Goal: Navigation & Orientation: Find specific page/section

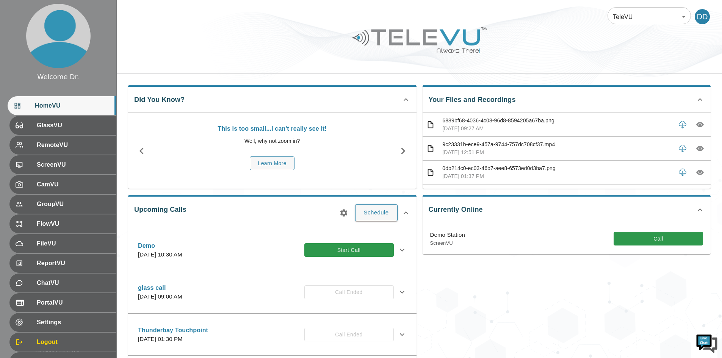
click at [51, 105] on span "HomeVU" at bounding box center [72, 105] width 75 height 9
